Goal: Entertainment & Leisure: Consume media (video, audio)

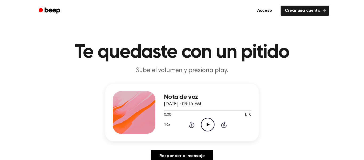
click at [203, 126] on icon "Play Audio" at bounding box center [208, 125] width 14 height 14
click at [208, 129] on icon "Play Audio" at bounding box center [208, 125] width 14 height 14
click at [209, 120] on icon "Pause Audio" at bounding box center [208, 125] width 14 height 14
click at [209, 120] on icon "Play Audio" at bounding box center [208, 125] width 14 height 14
click at [207, 120] on icon "Pause Audio" at bounding box center [208, 125] width 14 height 14
